Goal: Information Seeking & Learning: Learn about a topic

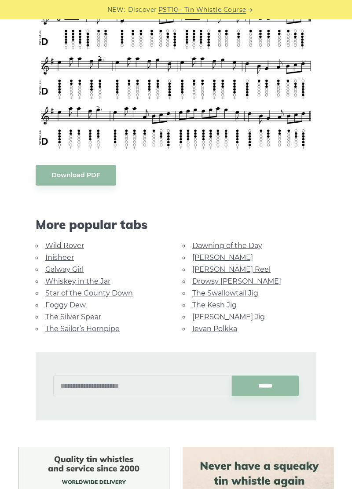
scroll to position [285, 0]
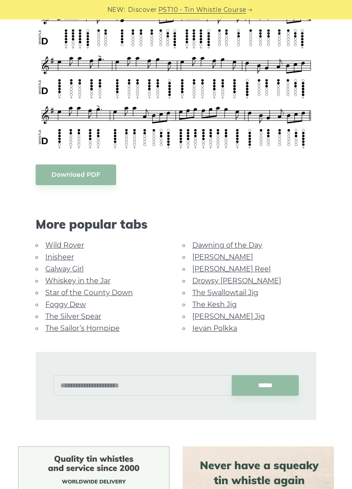
click at [95, 312] on link "The Silver Spear" at bounding box center [73, 316] width 56 height 8
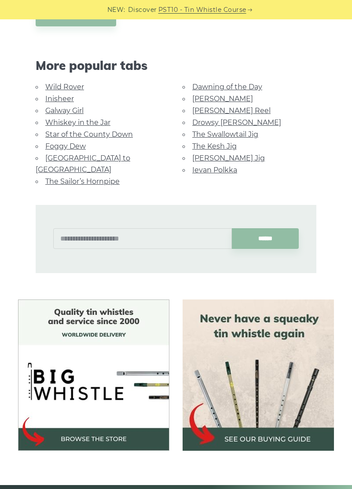
scroll to position [482, 0]
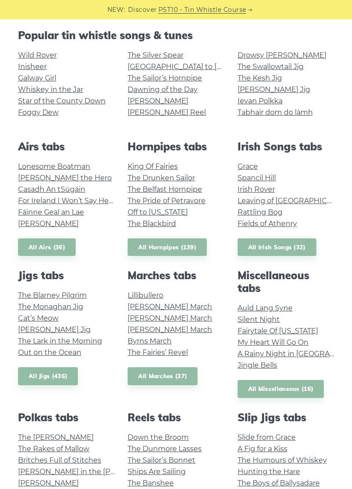
scroll to position [183, 0]
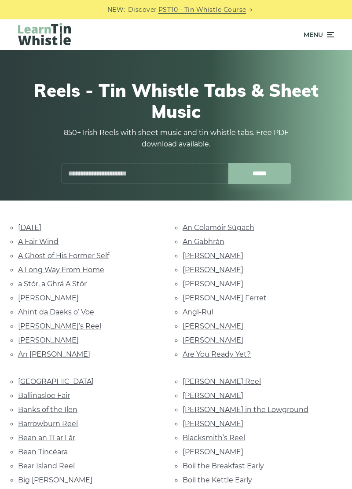
click at [34, 282] on link "a Stór, a Ghrá A Stór" at bounding box center [52, 284] width 69 height 8
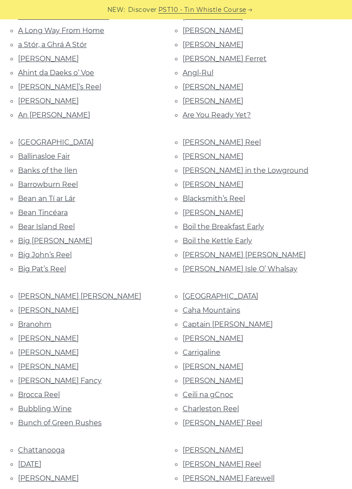
scroll to position [239, 0]
click at [186, 295] on link "Bunker Hill" at bounding box center [221, 296] width 76 height 8
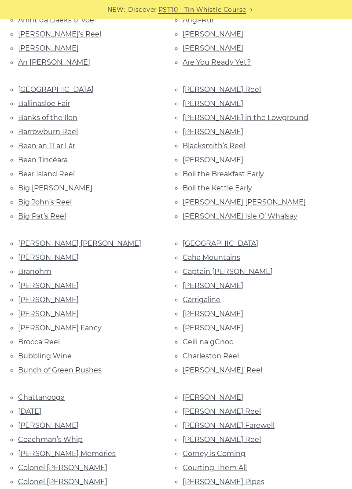
scroll to position [291, 0]
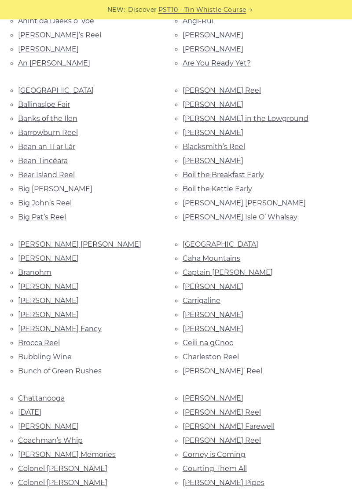
click at [211, 408] on link "[PERSON_NAME] Reel" at bounding box center [222, 412] width 78 height 8
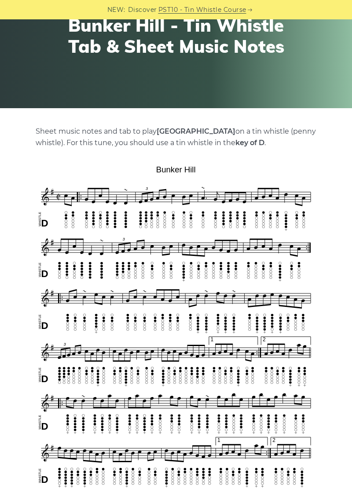
scroll to position [95, 0]
